Goal: Register for event/course

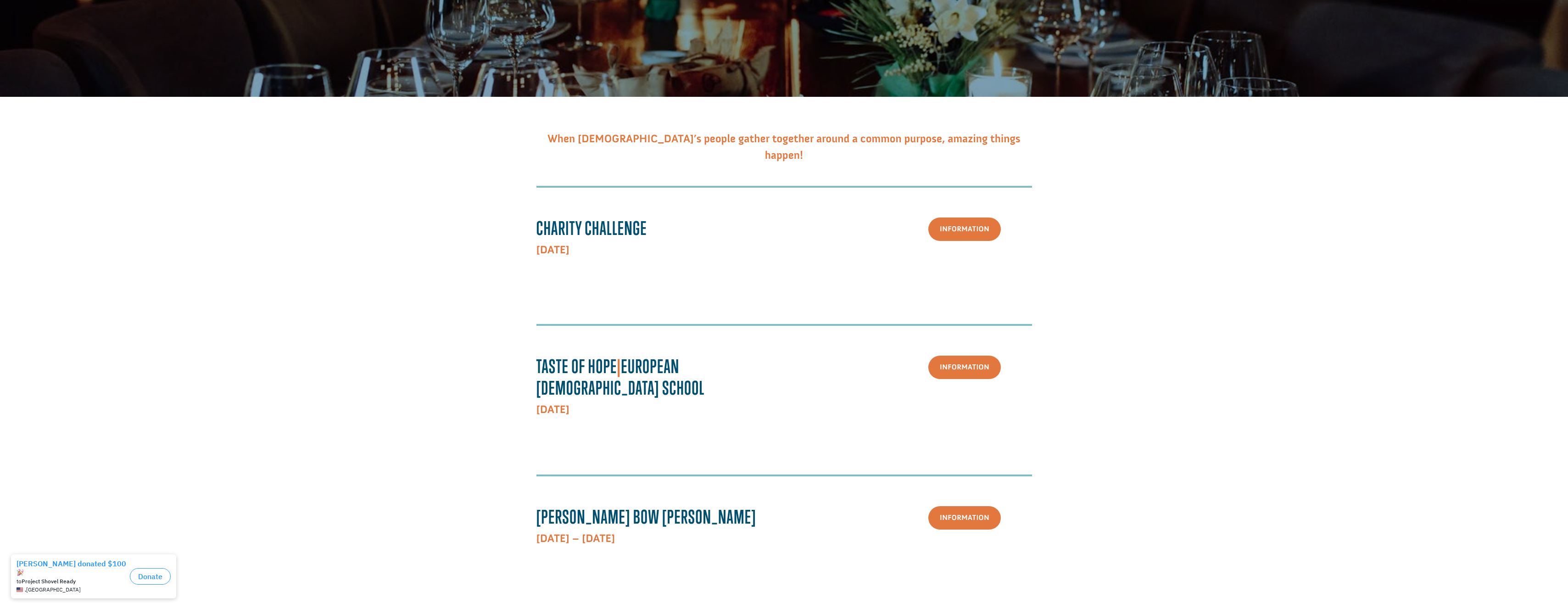
scroll to position [275, 0]
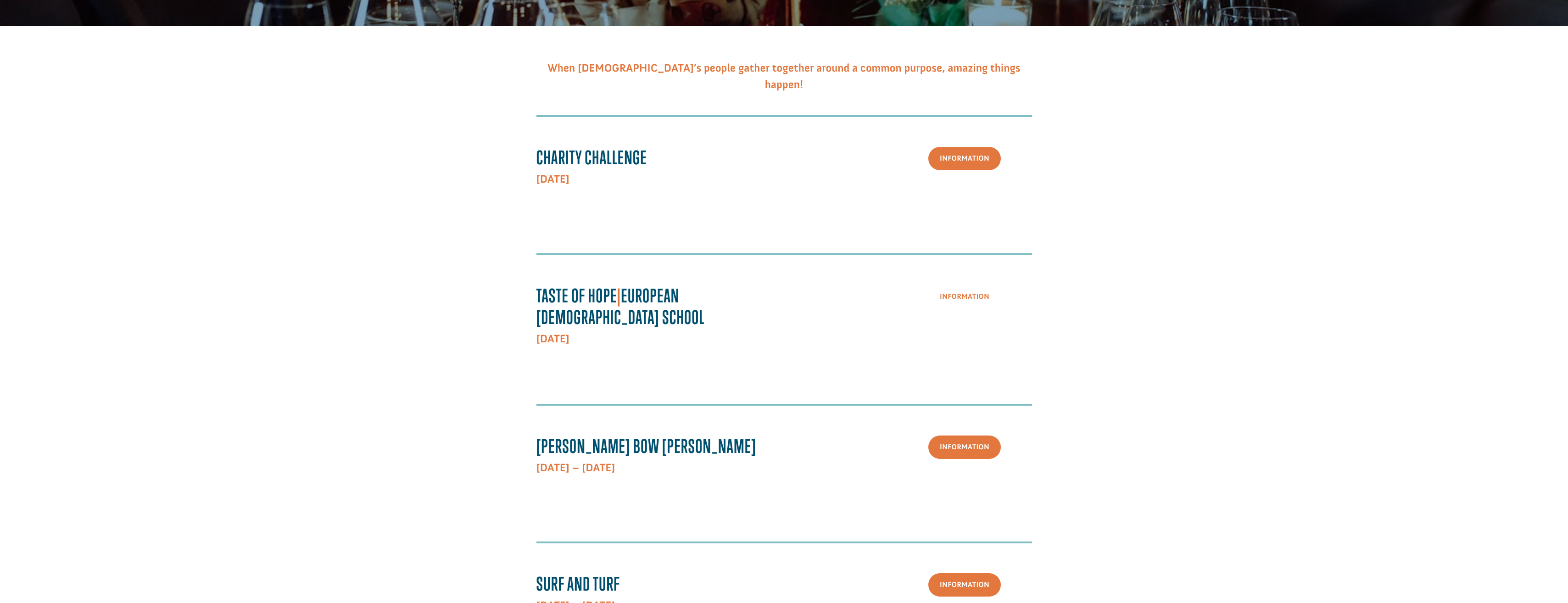
click at [952, 293] on link "Information" at bounding box center [964, 296] width 72 height 23
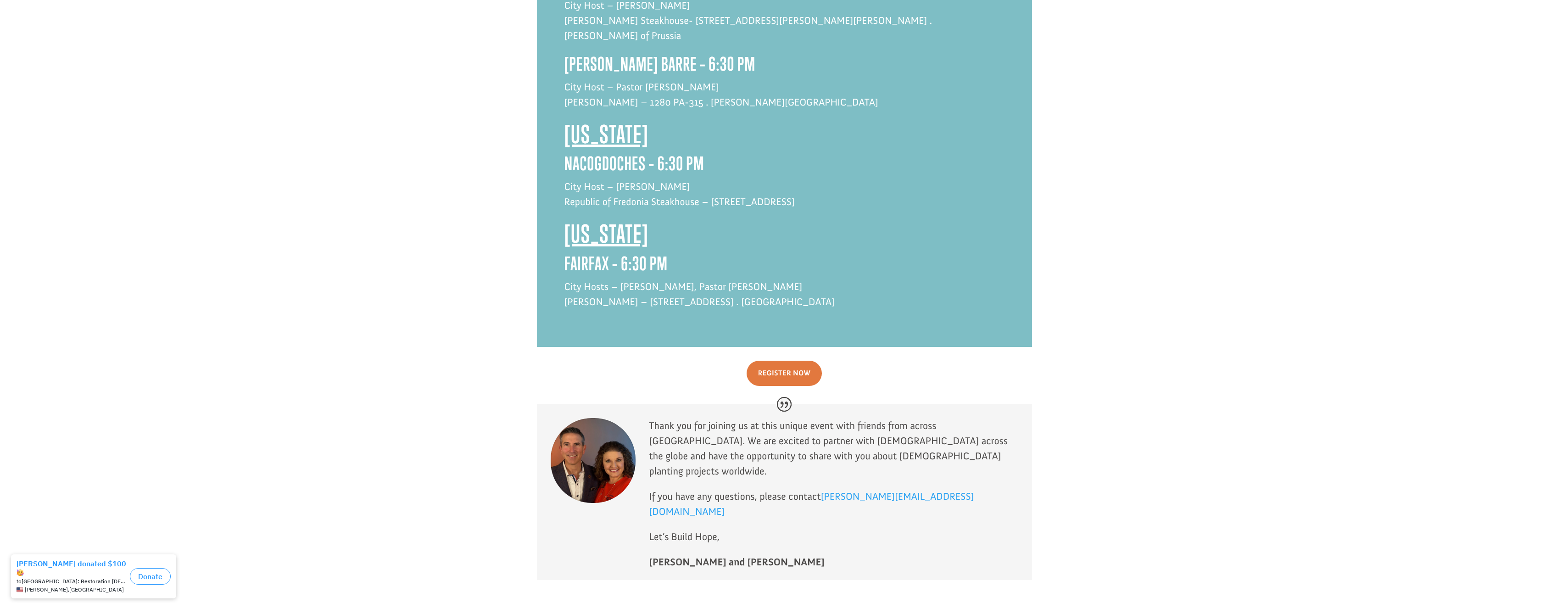
scroll to position [1835, 0]
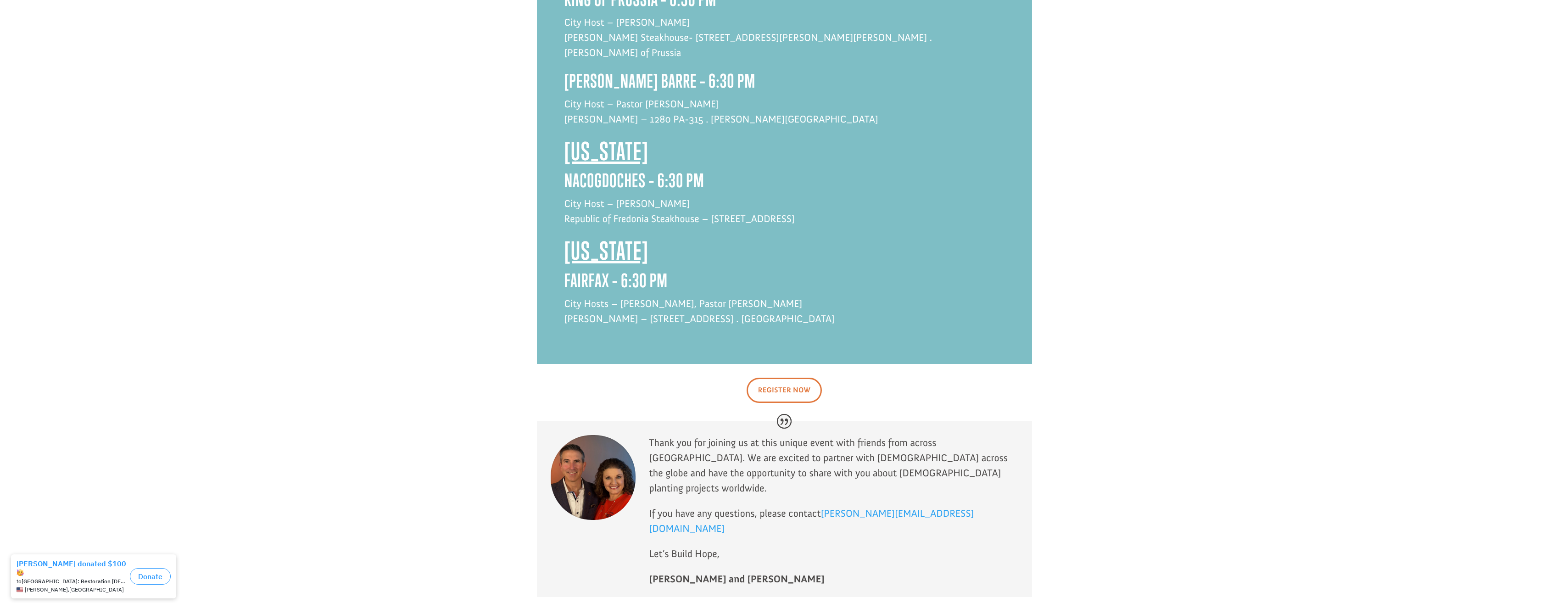
click at [807, 377] on link "Register Now" at bounding box center [785, 389] width 75 height 25
